Goal: Task Accomplishment & Management: Manage account settings

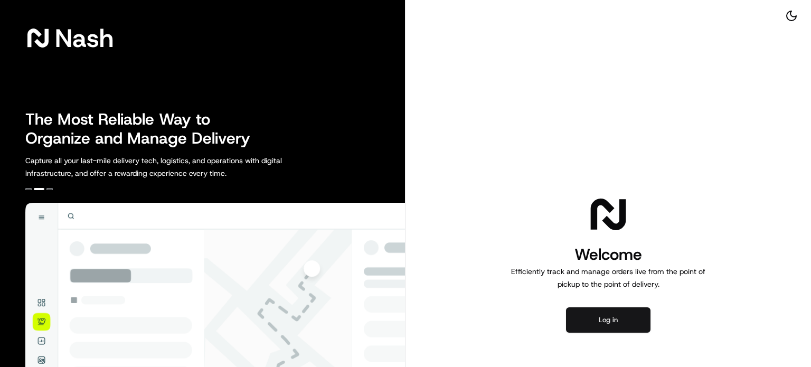
click at [608, 318] on button "Log in" at bounding box center [608, 319] width 84 height 25
